Goal: Check status: Check status

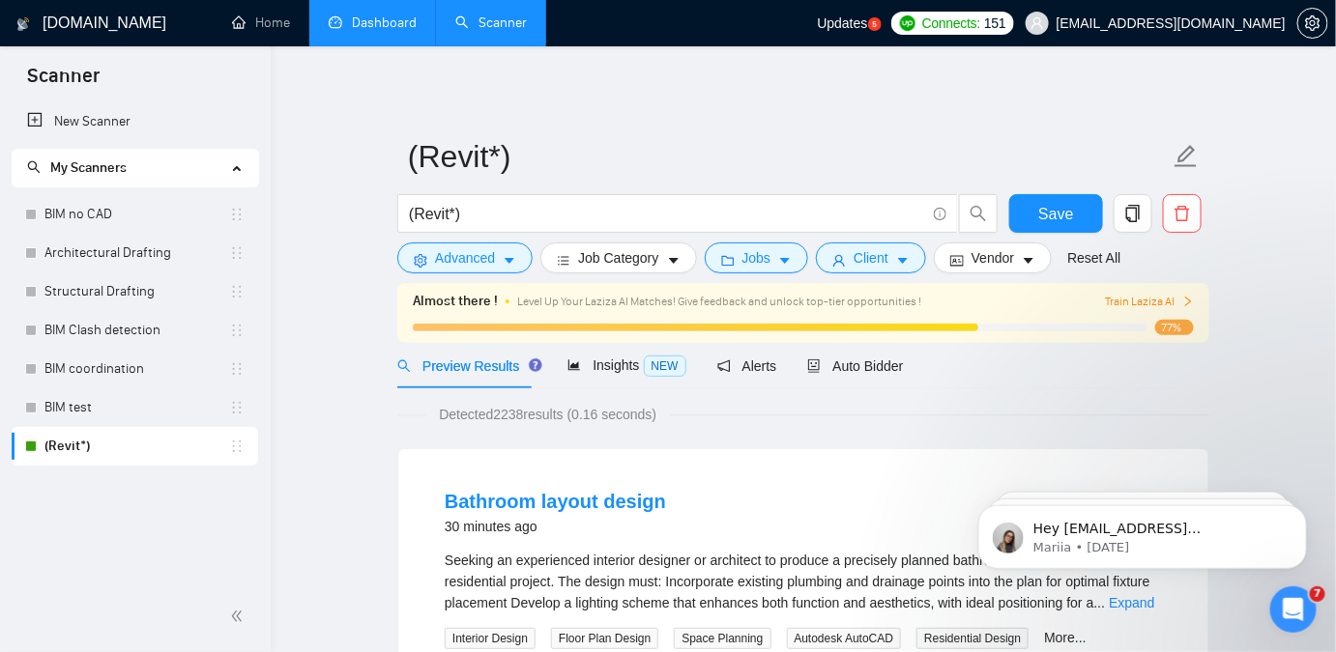
click at [329, 14] on link "Dashboard" at bounding box center [373, 22] width 88 height 16
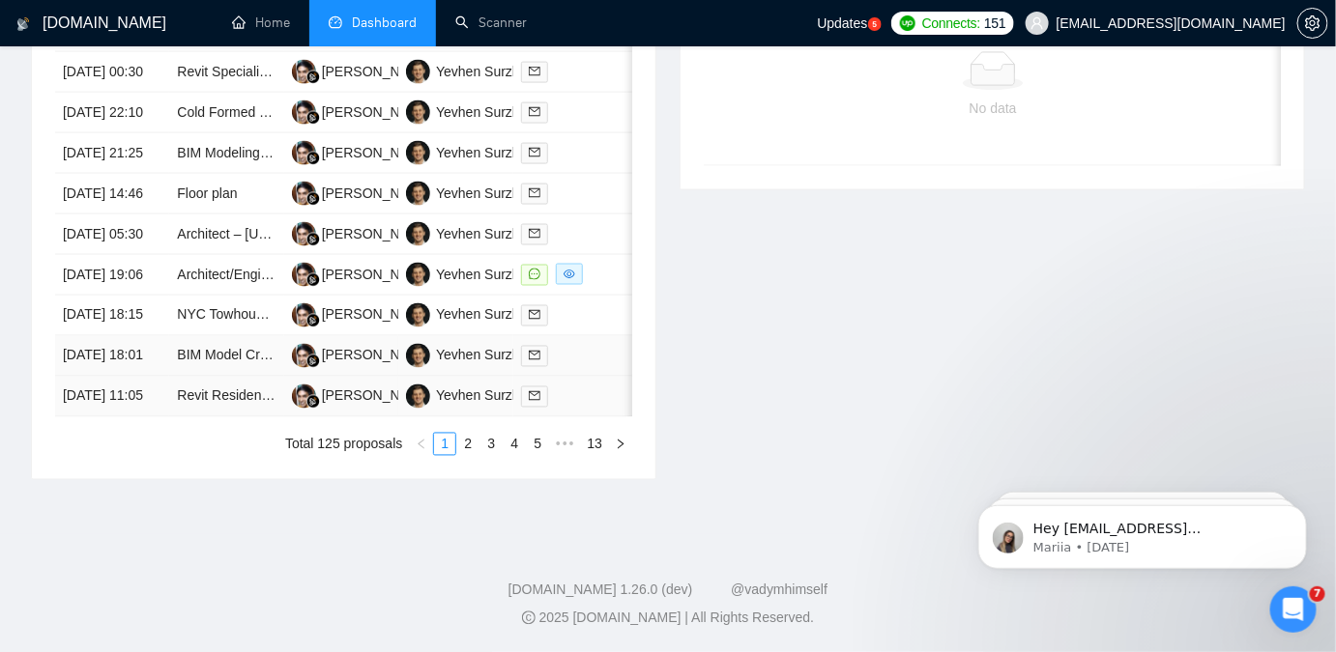
scroll to position [1114, 0]
click at [461, 448] on link "2" at bounding box center [467, 444] width 21 height 21
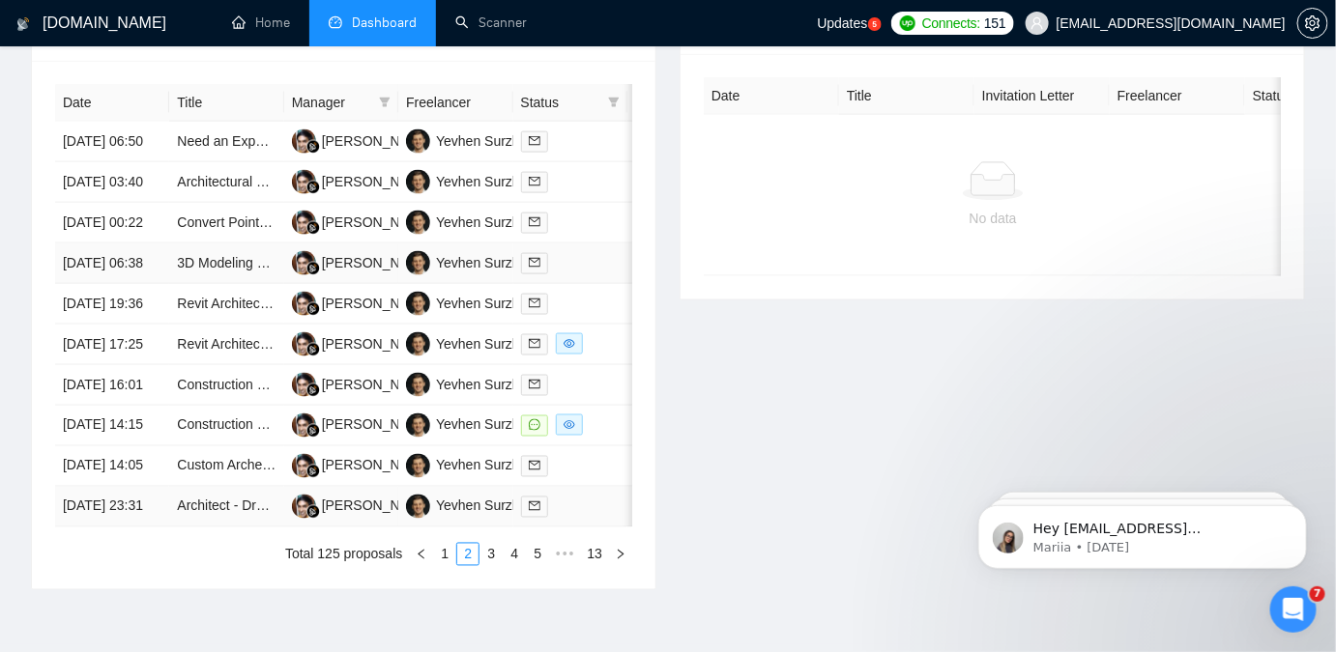
scroll to position [1026, 0]
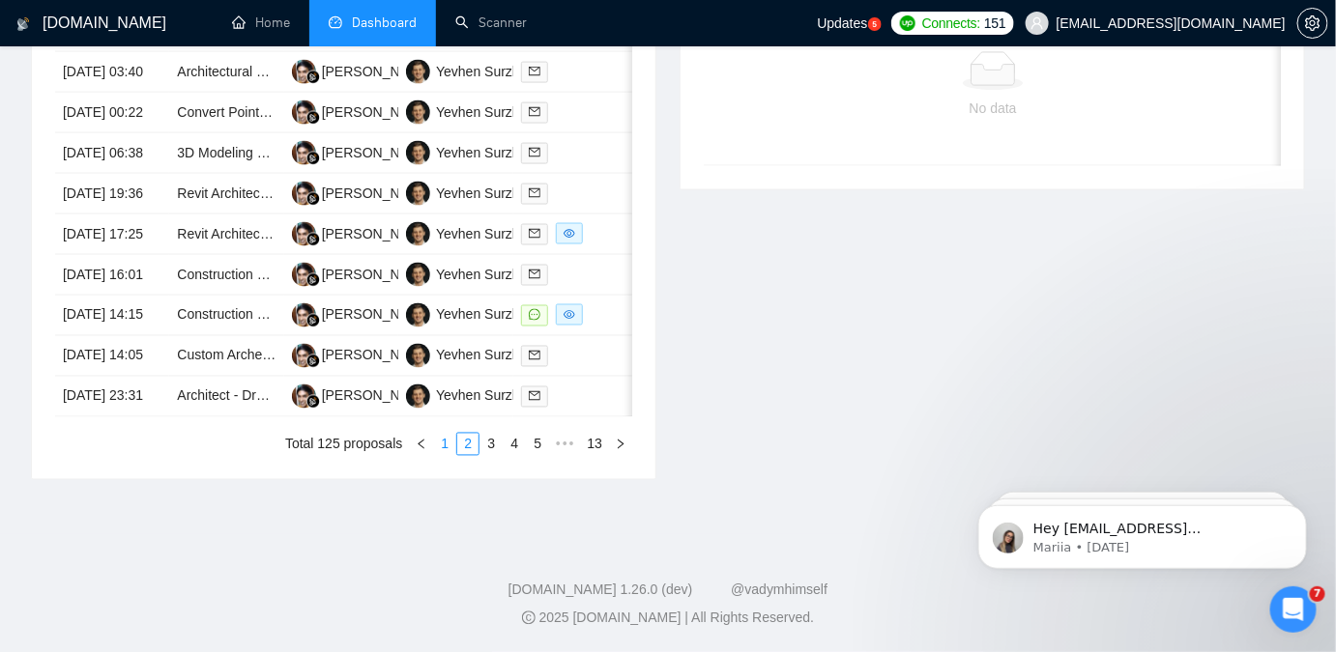
click at [449, 455] on link "1" at bounding box center [444, 444] width 21 height 21
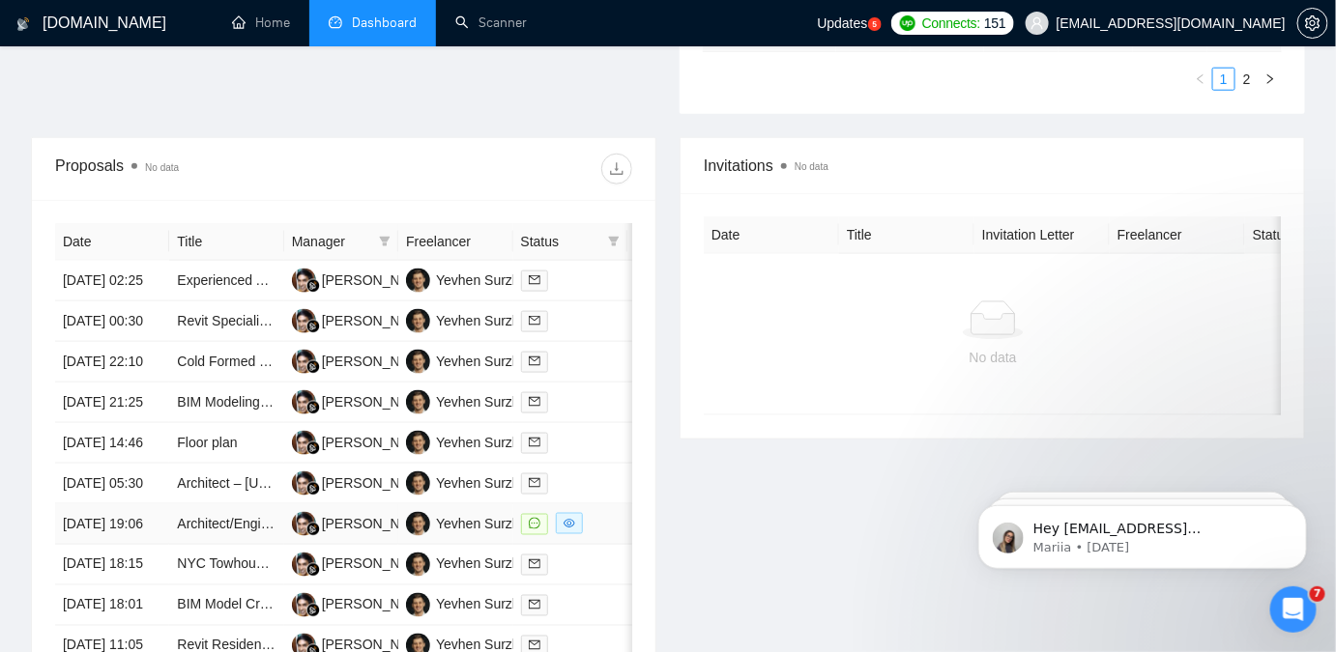
scroll to position [1114, 0]
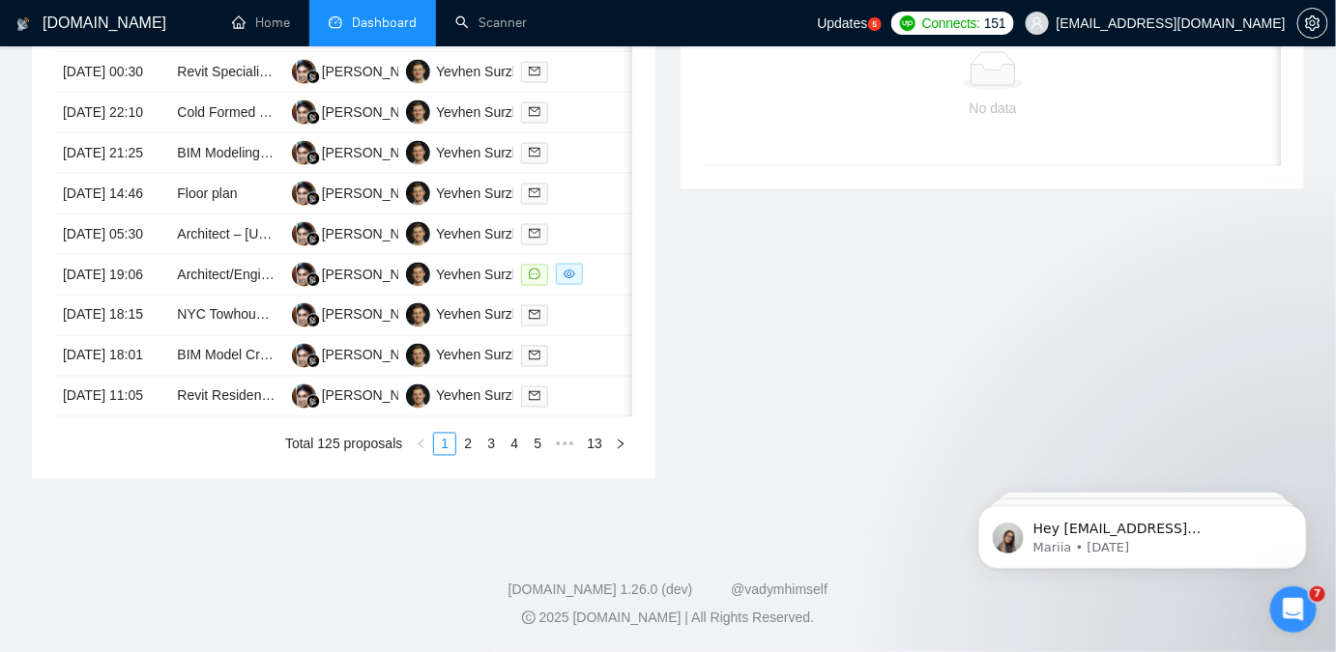
click at [465, 430] on div "Date Title Manager Freelancer Status [DATE] 02:25 Experienced Architect & Draft…" at bounding box center [343, 215] width 577 height 482
click at [464, 446] on link "2" at bounding box center [467, 444] width 21 height 21
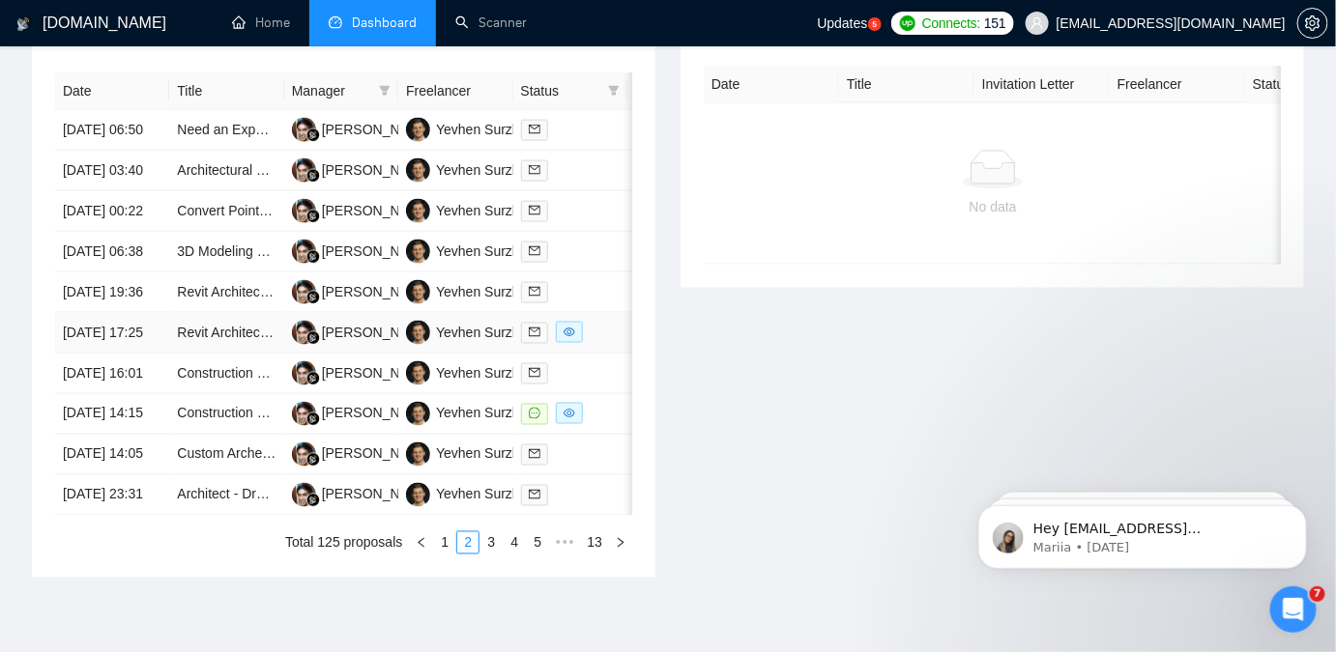
scroll to position [1026, 0]
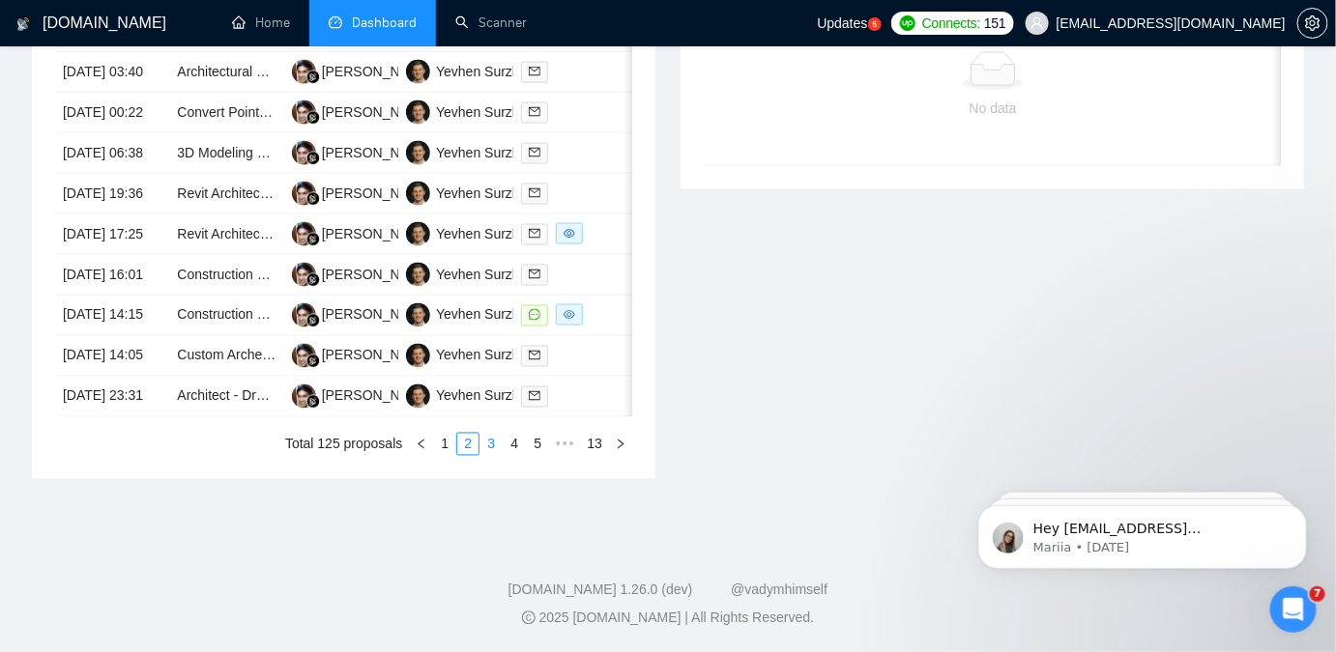
click at [494, 455] on link "3" at bounding box center [490, 444] width 21 height 21
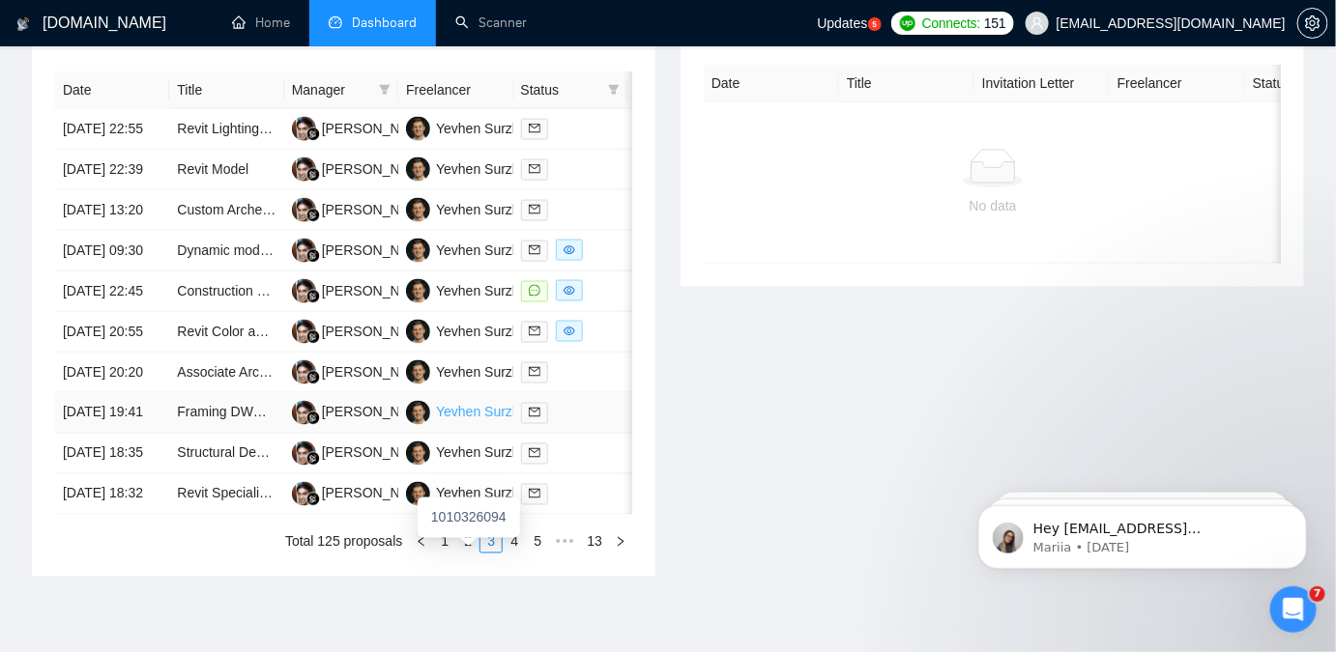
scroll to position [850, 0]
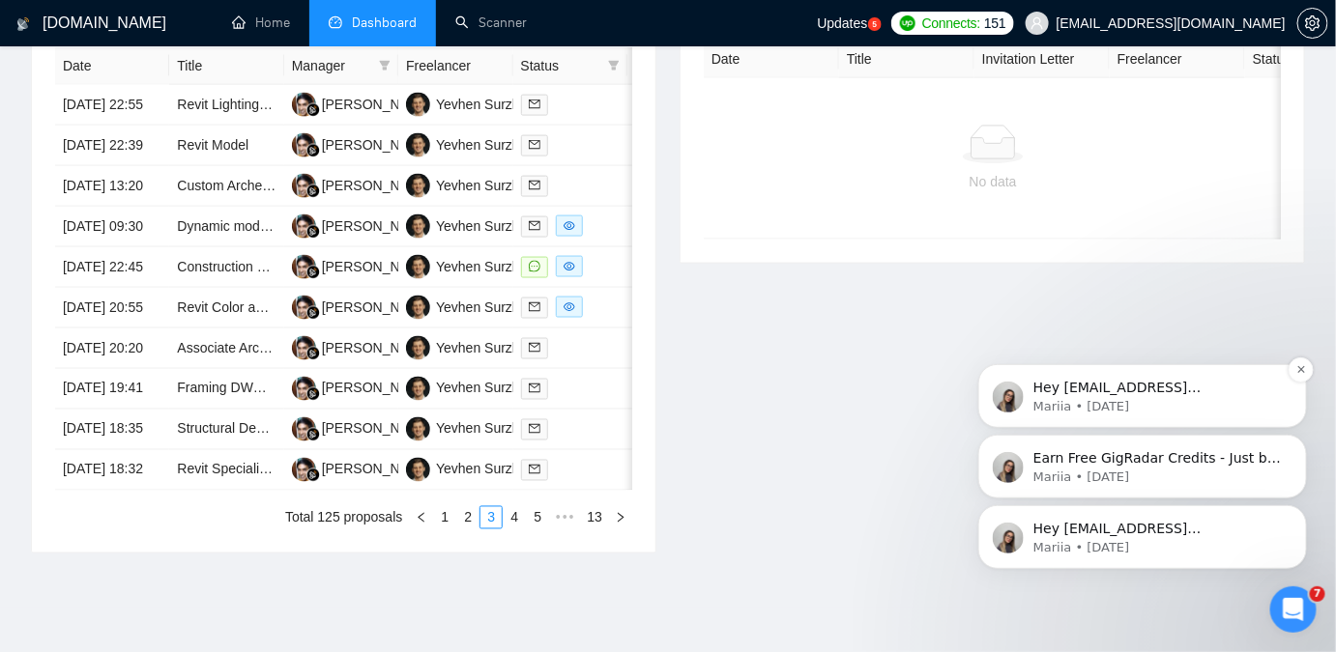
click at [1091, 388] on p "Hey [EMAIL_ADDRESS][DOMAIN_NAME], Looks like your Upwork agency Powerkh ran out…" at bounding box center [1156, 387] width 249 height 19
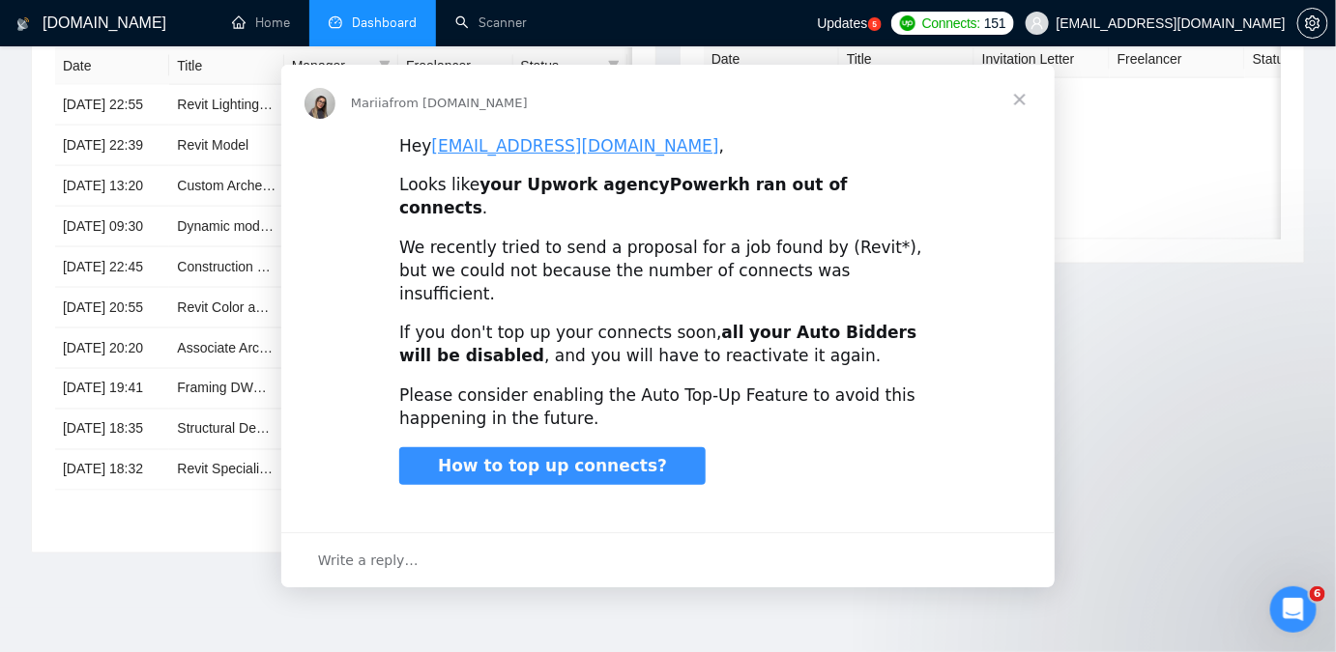
scroll to position [0, 0]
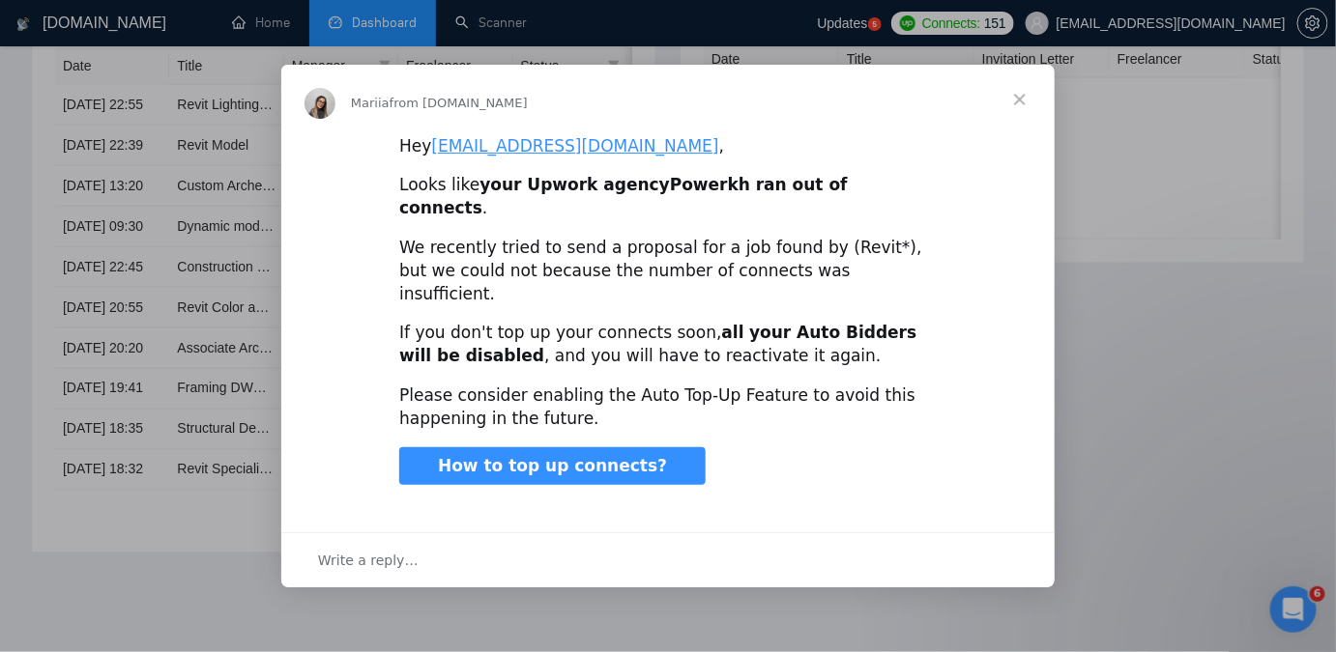
click at [1033, 117] on span "Close" at bounding box center [1020, 100] width 70 height 70
